Goal: Task Accomplishment & Management: Complete application form

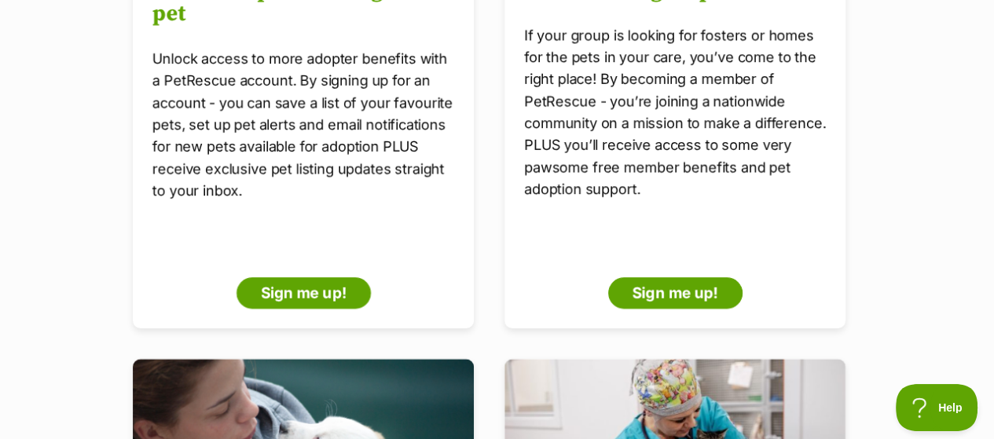
scroll to position [503, 0]
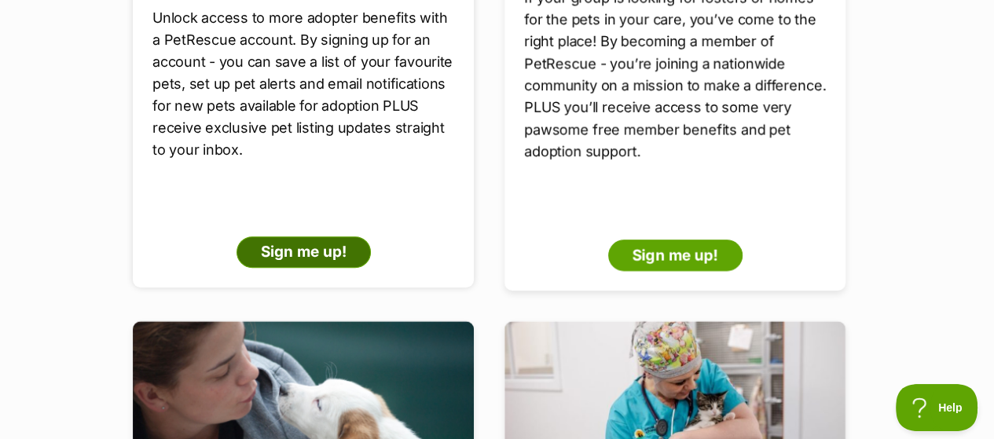
click at [317, 236] on link "Sign me up!" at bounding box center [303, 251] width 134 height 31
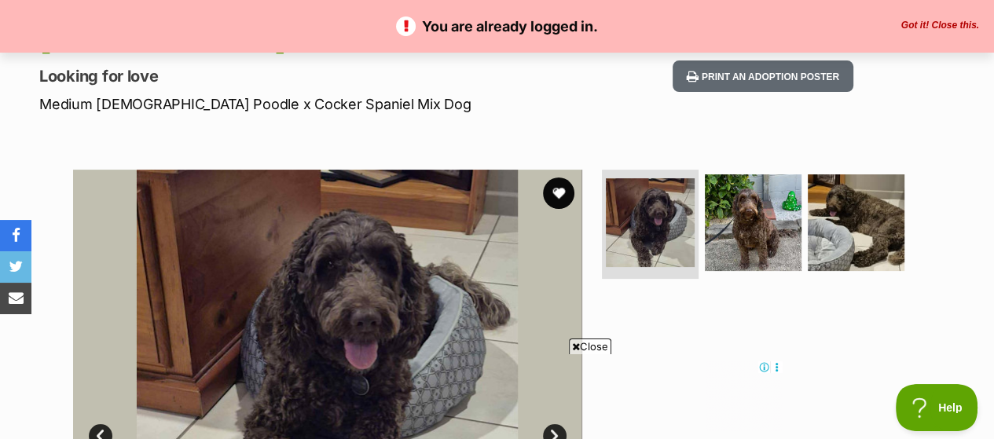
click at [933, 21] on button "Got it! Close this." at bounding box center [939, 26] width 87 height 13
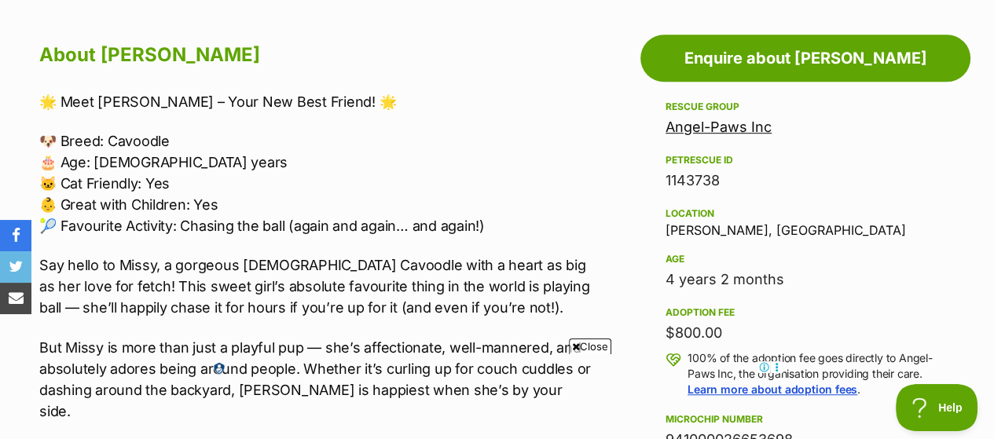
scroll to position [754, 0]
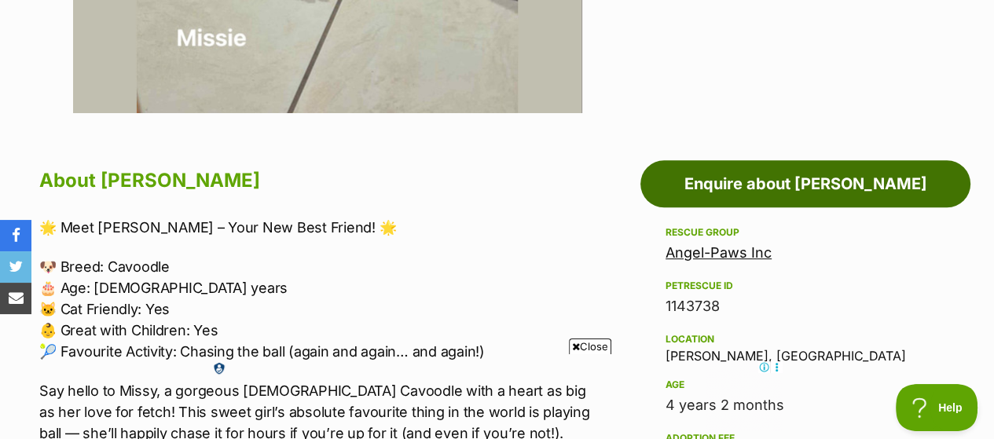
click at [817, 160] on link "Enquire about [PERSON_NAME]" at bounding box center [805, 183] width 330 height 47
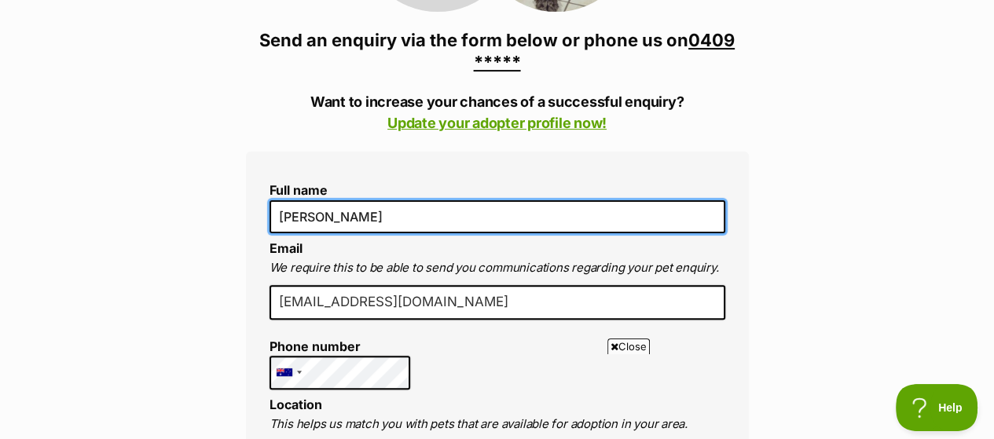
drag, startPoint x: 386, startPoint y: 185, endPoint x: 318, endPoint y: 186, distance: 67.6
click at [318, 200] on input "[PERSON_NAME]" at bounding box center [497, 216] width 456 height 33
click at [544, 200] on input "Moira Loy" at bounding box center [497, 216] width 456 height 33
type input "Moira Loy"
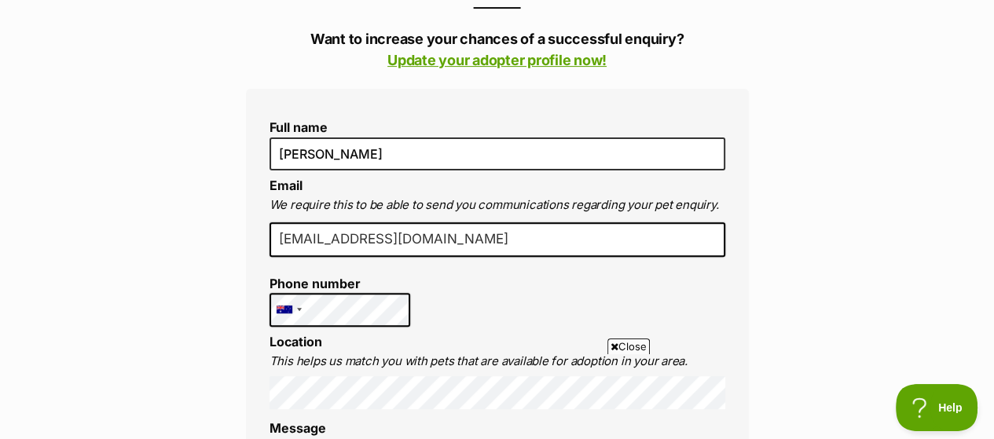
scroll to position [471, 0]
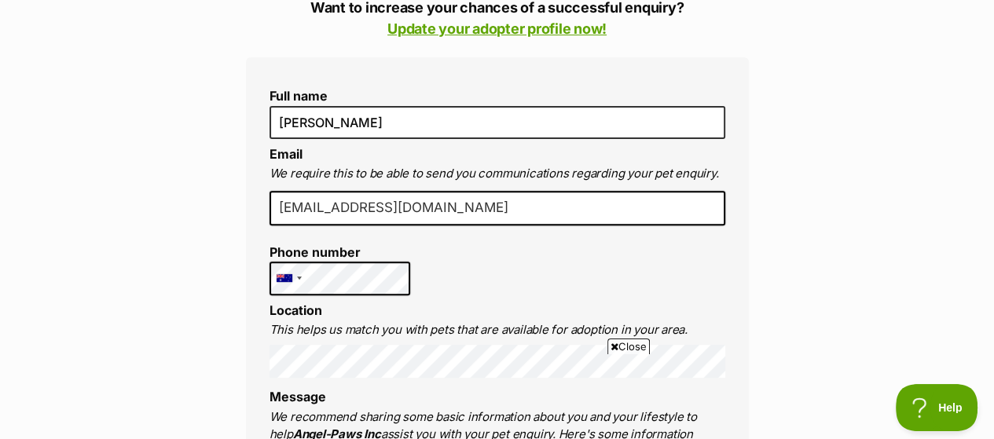
drag, startPoint x: 416, startPoint y: 175, endPoint x: 321, endPoint y: 178, distance: 94.3
click at [321, 191] on input "moiran@hotmail.com" at bounding box center [497, 208] width 456 height 35
type input "moiran07@gmail.com"
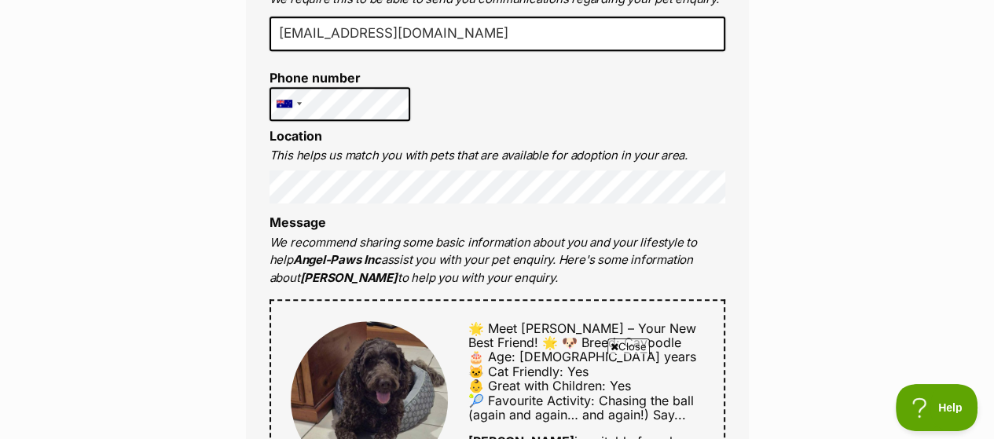
scroll to position [660, 0]
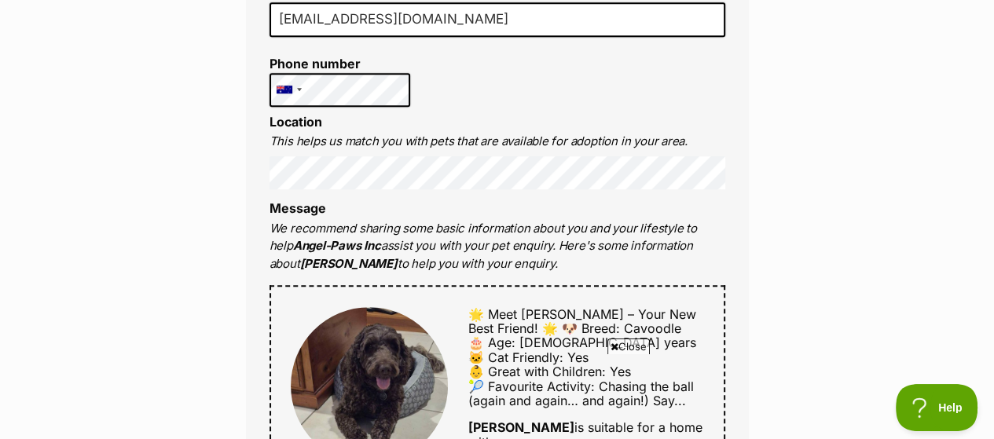
click at [259, 145] on div "Full name Moira Loy Email We require this to be able to send you communications…" at bounding box center [497, 396] width 503 height 1055
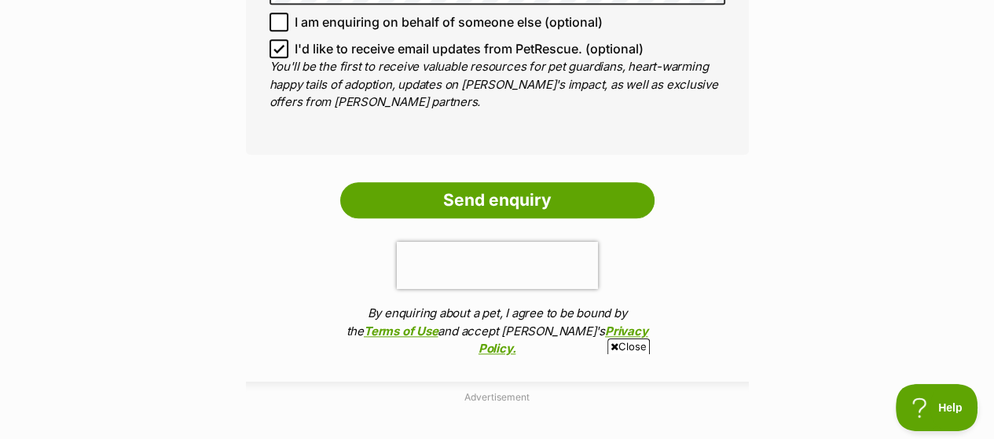
scroll to position [1445, 0]
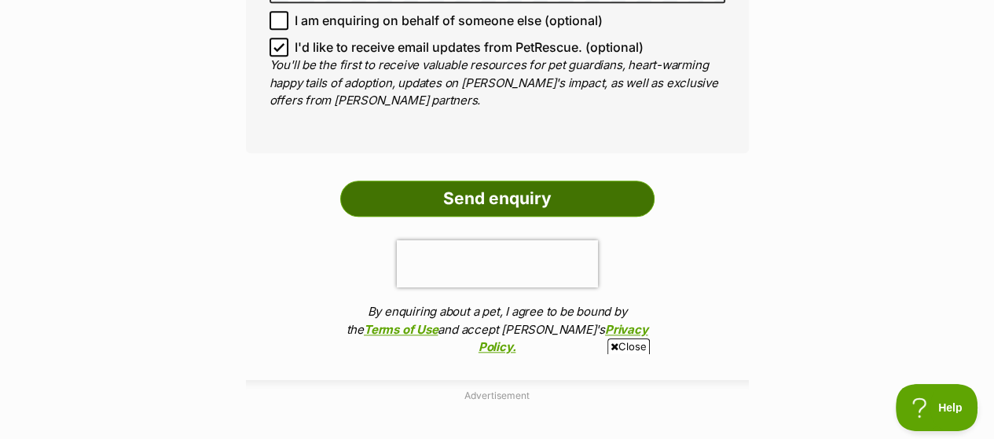
click at [507, 181] on input "Send enquiry" at bounding box center [497, 199] width 314 height 36
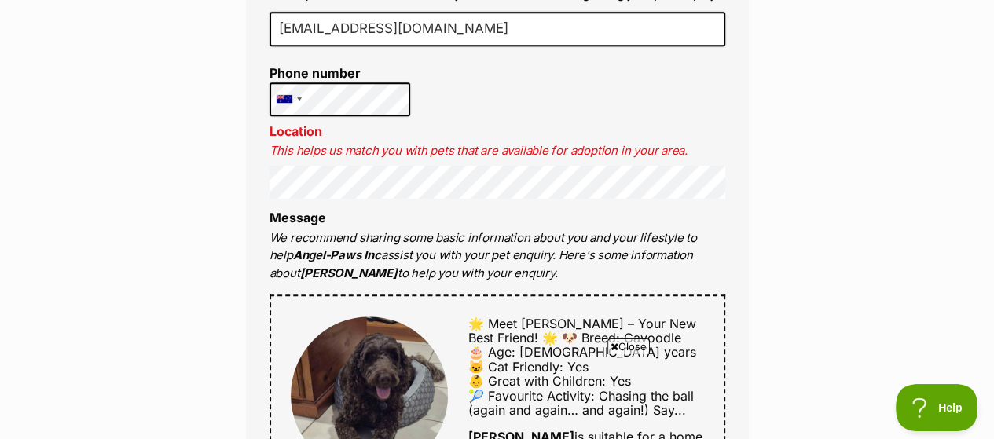
scroll to position [754, 0]
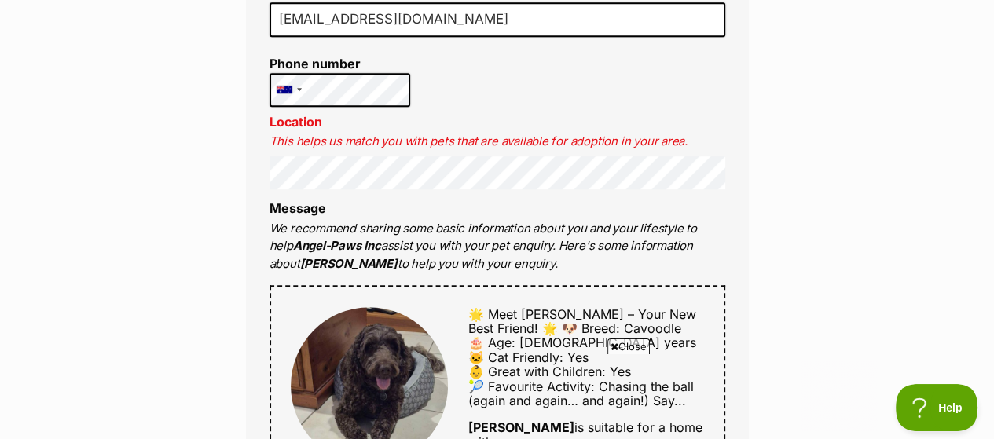
click at [788, 192] on div "Enquire about Missie 0409 746 973 Send an enquiry via the form below or phone u…" at bounding box center [497, 413] width 994 height 1986
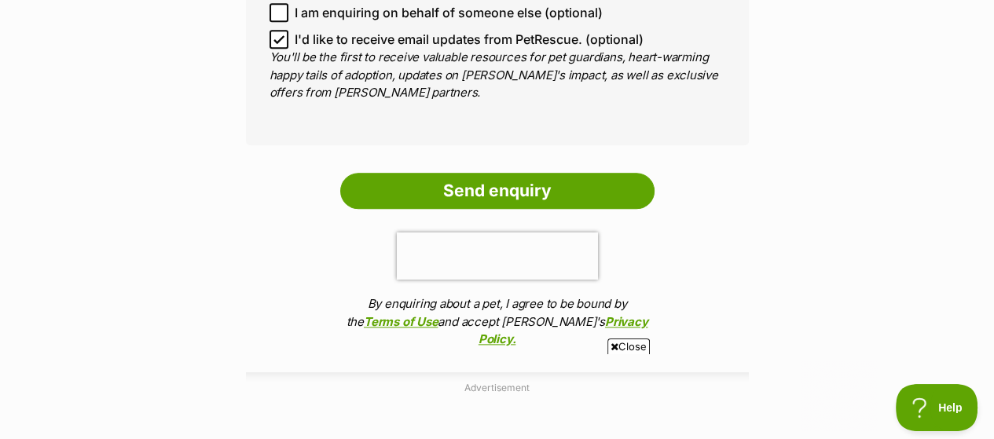
scroll to position [1516, 0]
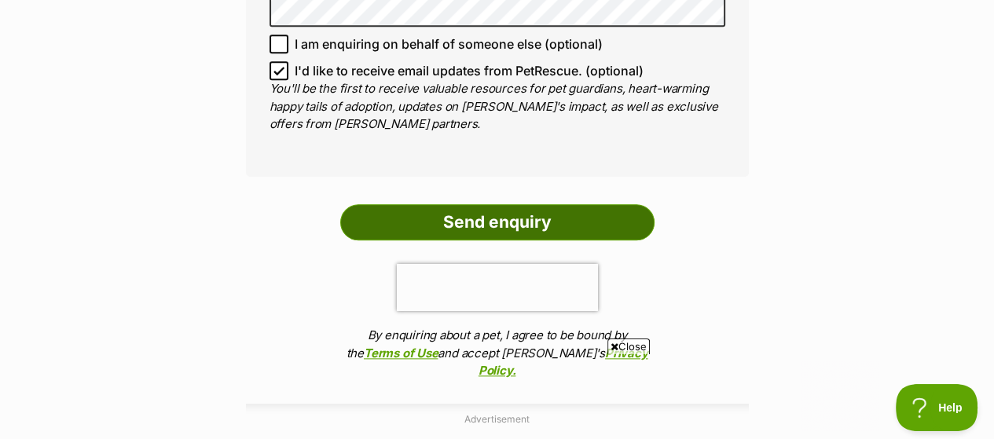
click at [531, 204] on input "Send enquiry" at bounding box center [497, 222] width 314 height 36
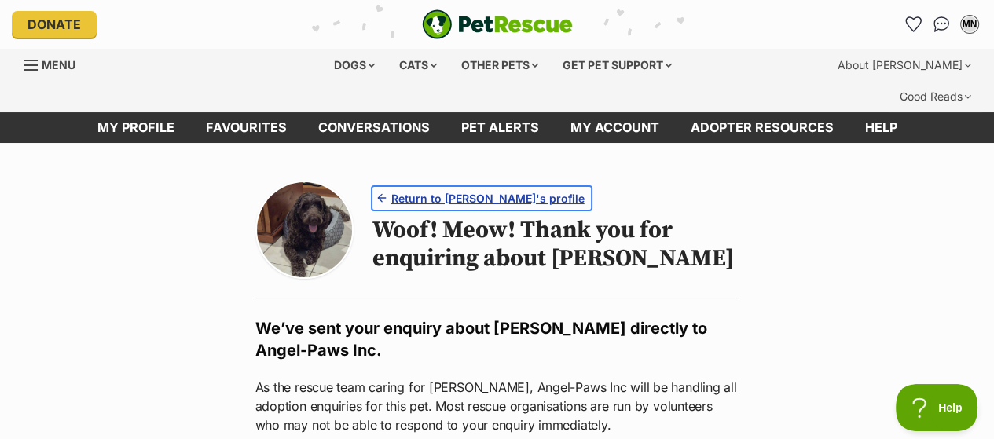
click at [493, 190] on span "Return to Missie's profile" at bounding box center [487, 198] width 193 height 16
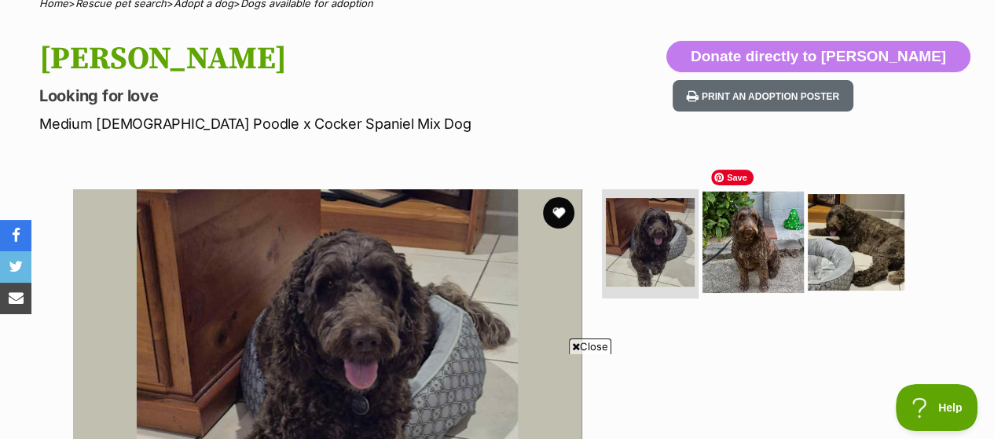
click at [743, 213] on img at bounding box center [752, 241] width 101 height 101
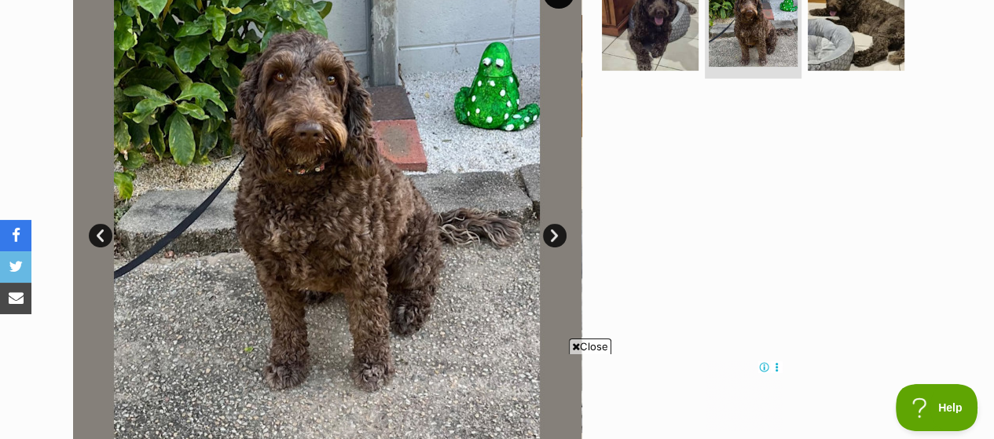
click at [551, 224] on link "Next" at bounding box center [555, 236] width 24 height 24
